Goal: Information Seeking & Learning: Learn about a topic

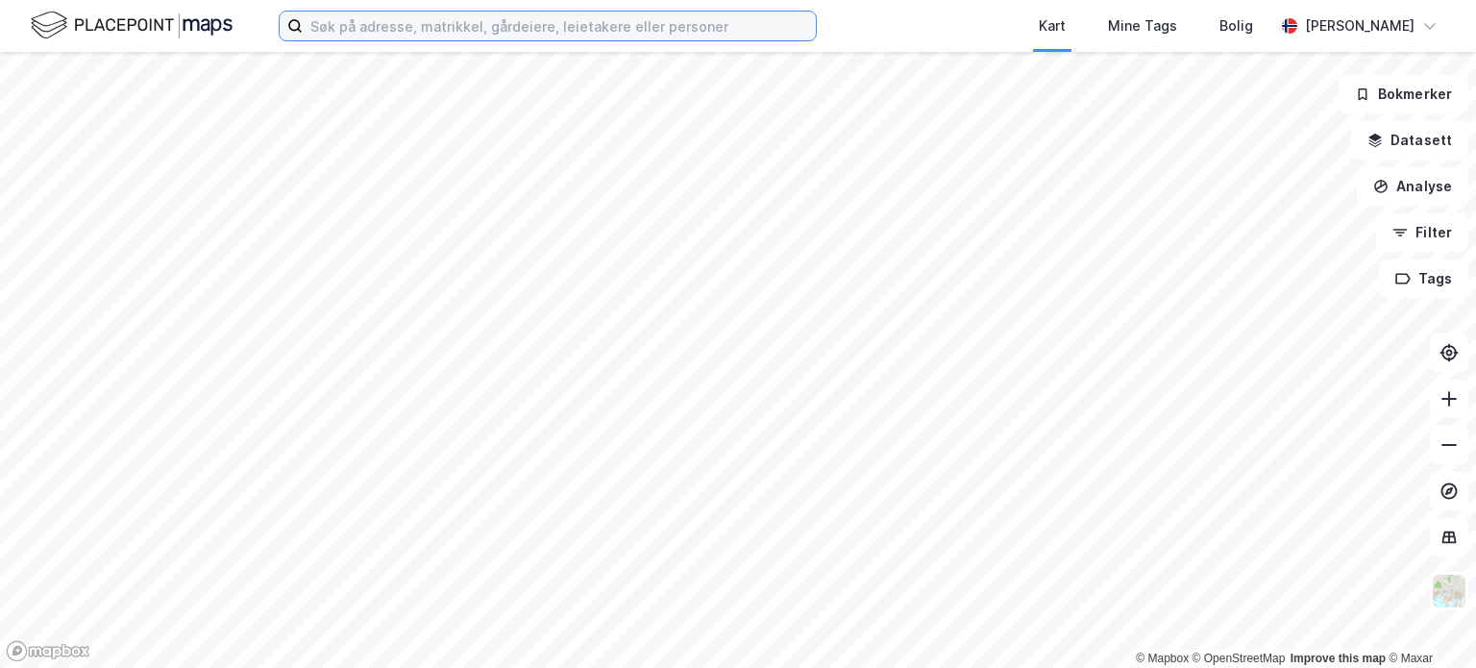
click at [444, 35] on input at bounding box center [559, 26] width 513 height 29
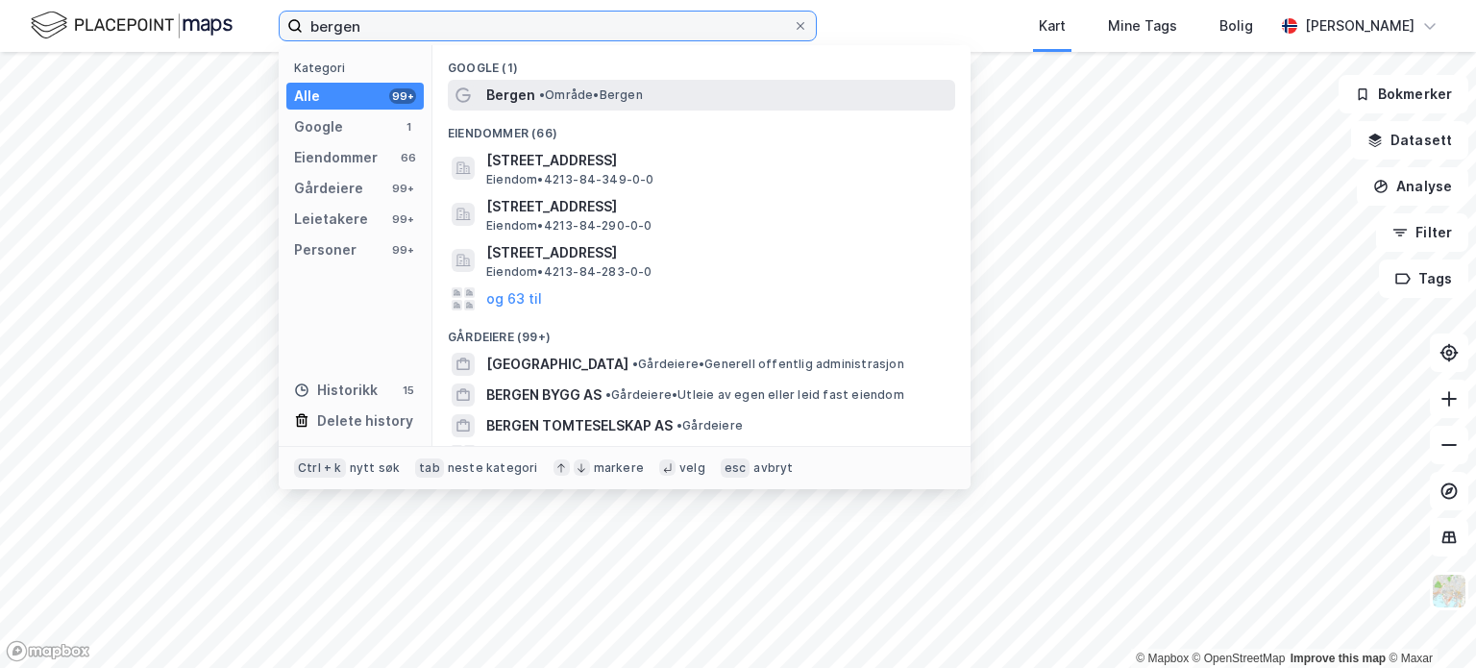
type input "bergen"
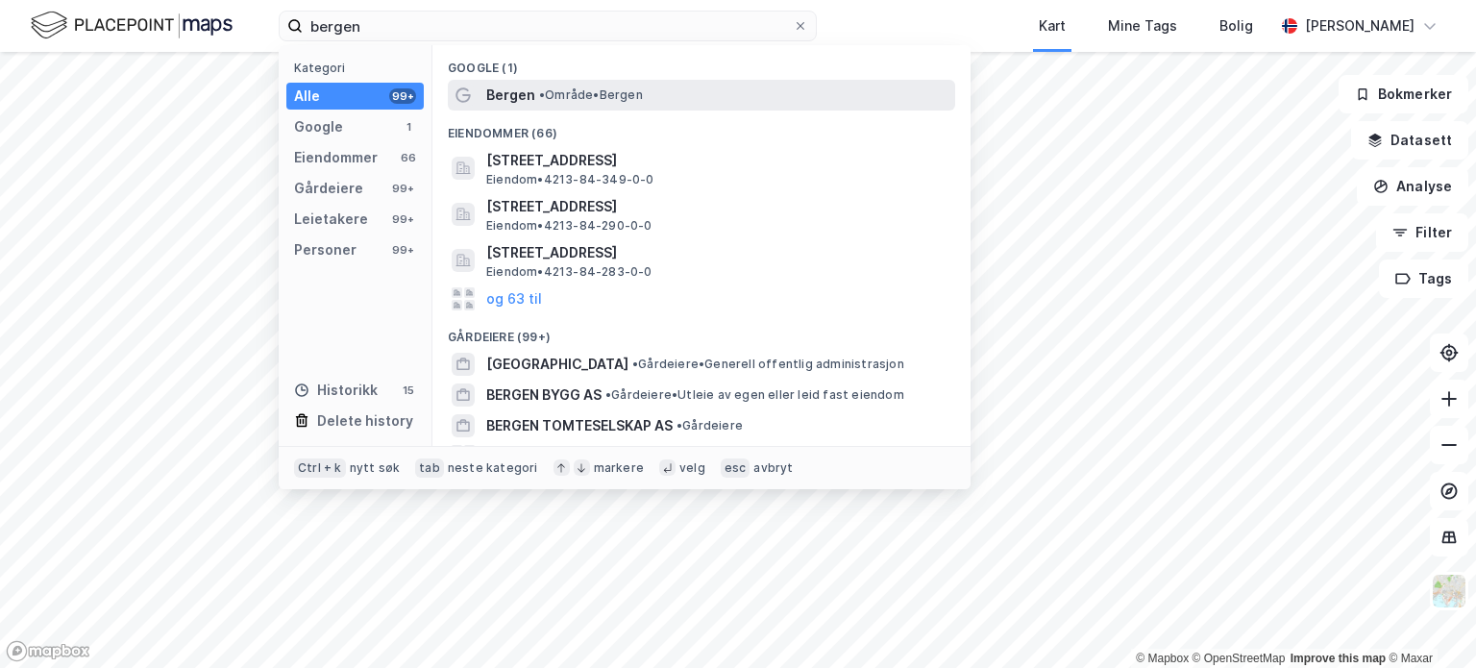
click at [561, 89] on span "• Område • [GEOGRAPHIC_DATA]" at bounding box center [591, 94] width 104 height 15
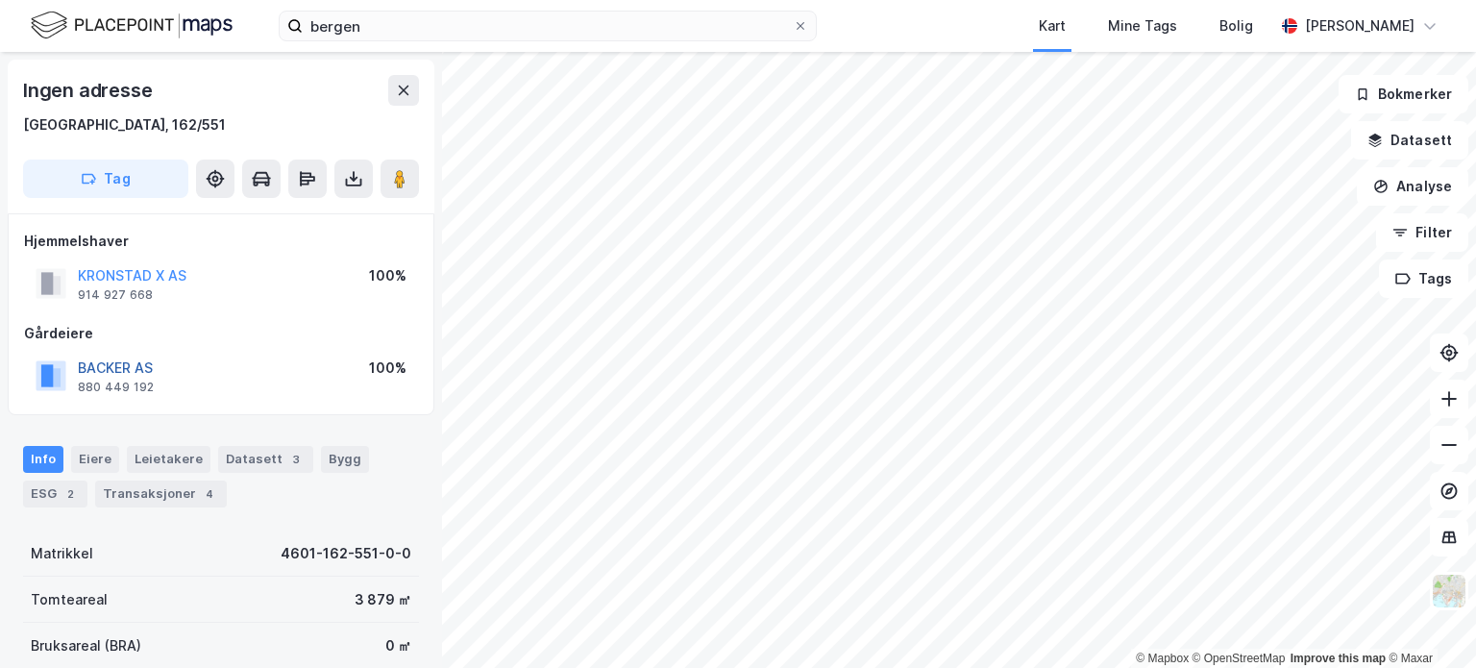
click at [0, 0] on button "BACKER AS" at bounding box center [0, 0] width 0 height 0
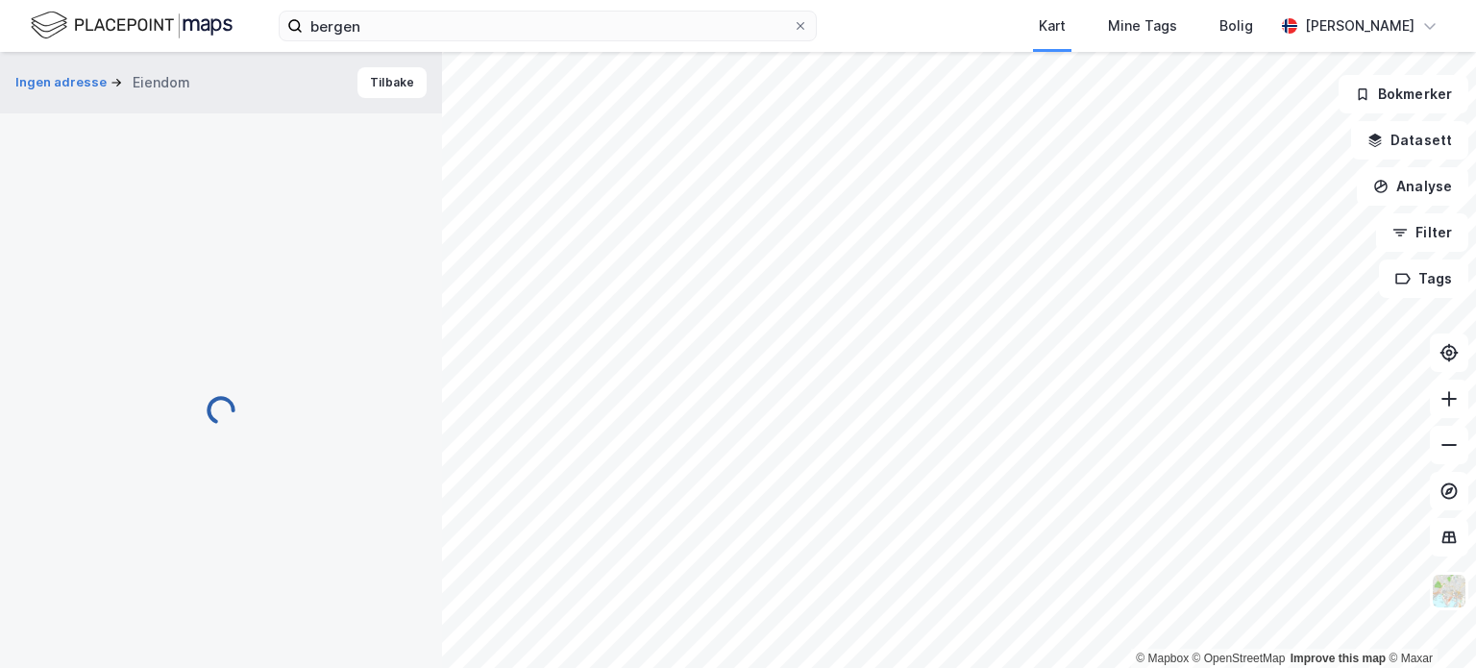
scroll to position [71, 0]
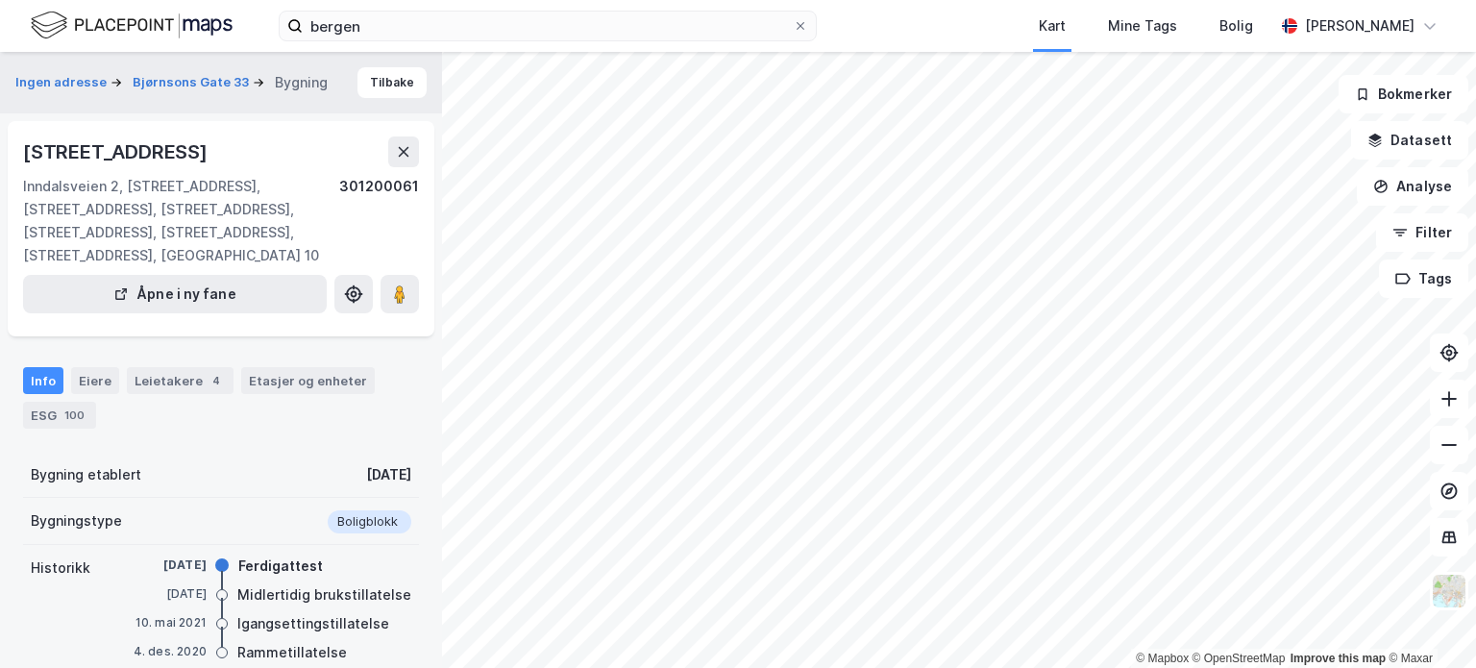
scroll to position [71, 0]
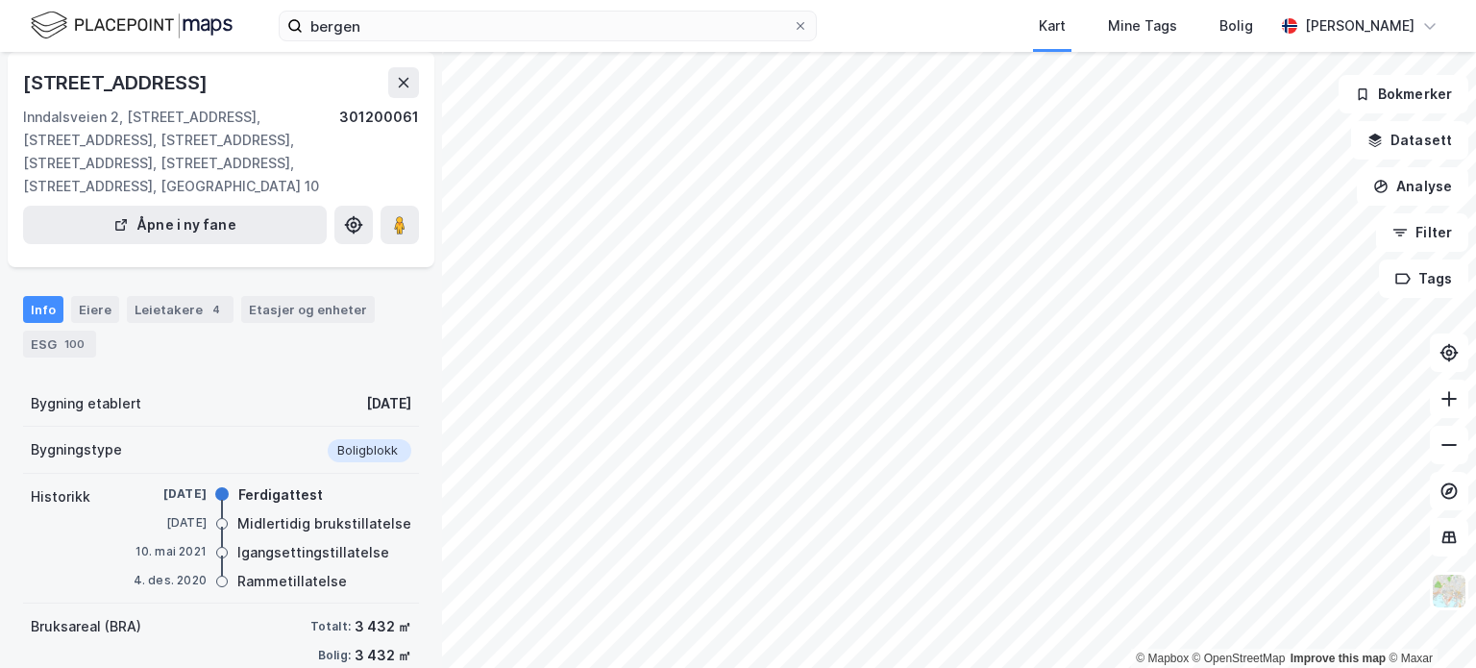
click at [167, 74] on div "[STREET_ADDRESS]" at bounding box center [117, 82] width 188 height 31
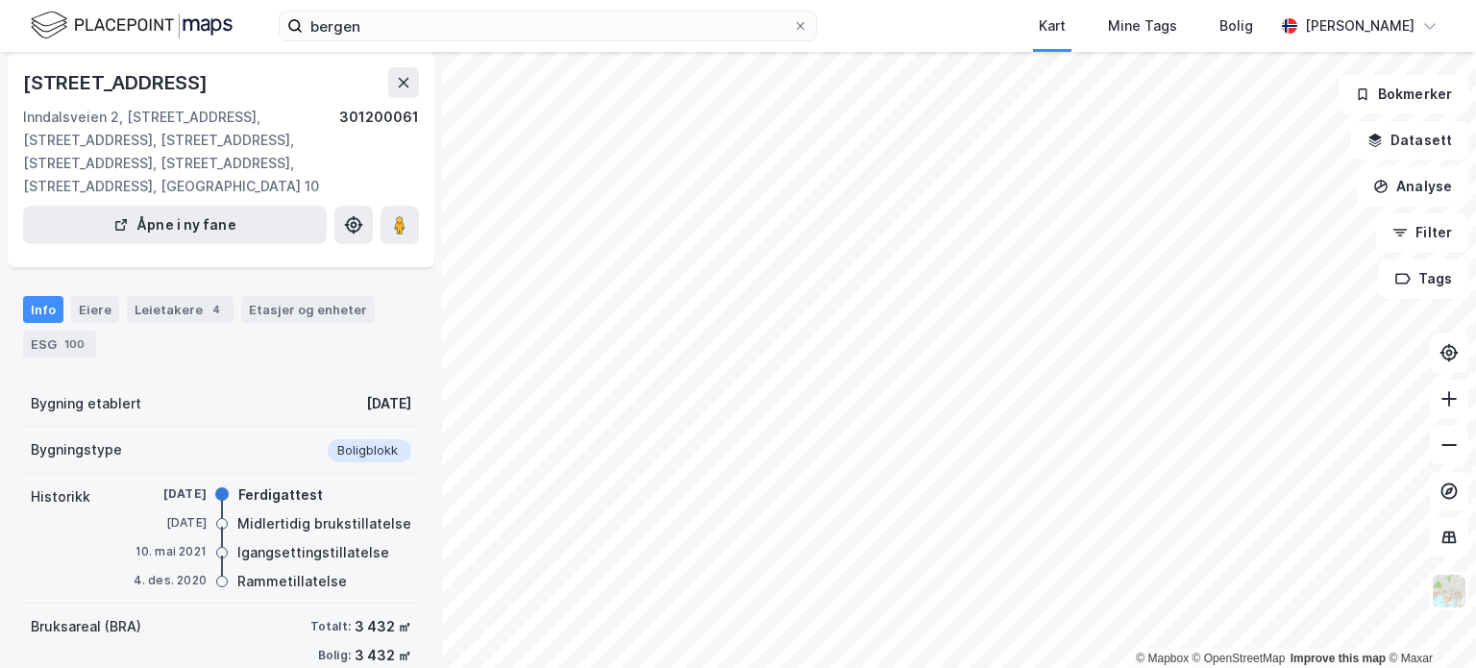
click at [167, 74] on div "[STREET_ADDRESS]" at bounding box center [117, 82] width 188 height 31
drag, startPoint x: 167, startPoint y: 74, endPoint x: 20, endPoint y: 82, distance: 147.2
click at [20, 82] on div "Inndalsveien 16, 5052, [GEOGRAPHIC_DATA] 2, [STREET_ADDRESS], [STREET_ADDRESS],…" at bounding box center [221, 159] width 427 height 215
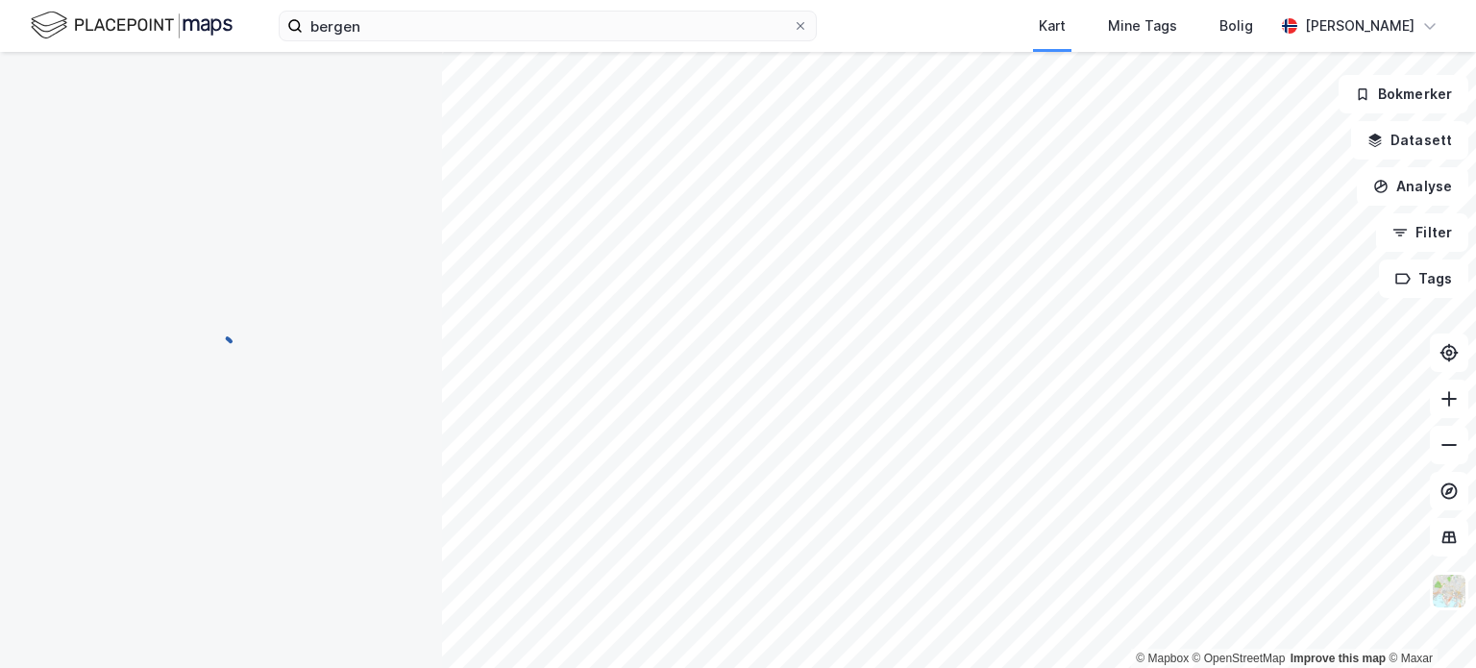
scroll to position [71, 0]
